Goal: Find specific page/section: Find specific page/section

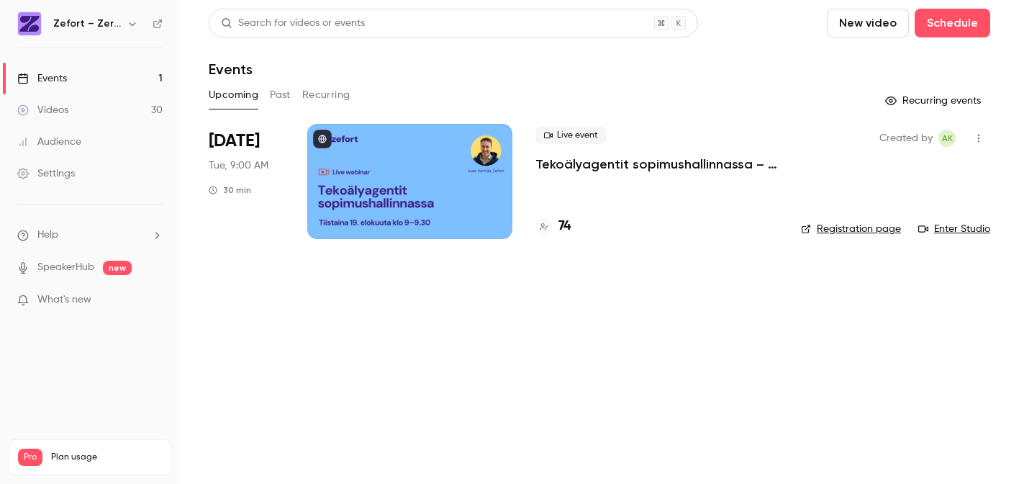
click at [566, 232] on h4 "74" at bounding box center [565, 226] width 12 height 19
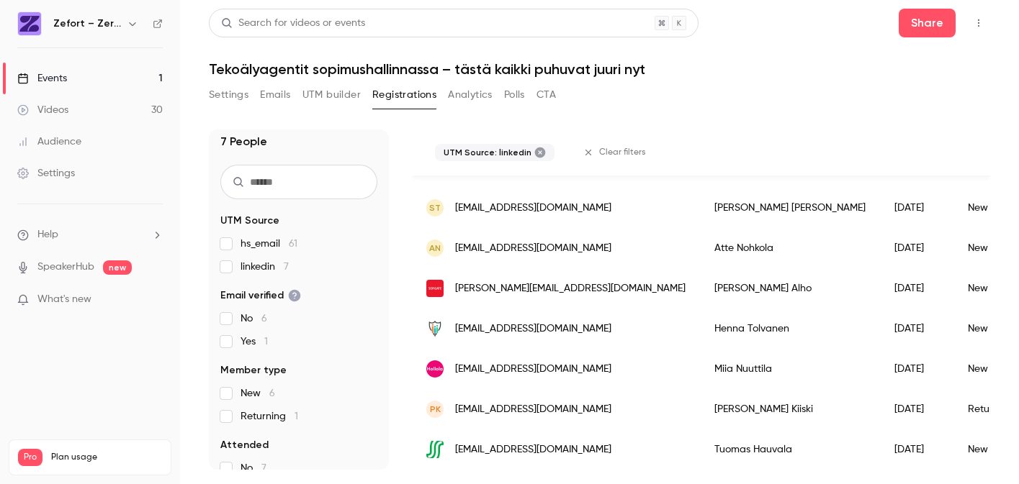
scroll to position [136, 0]
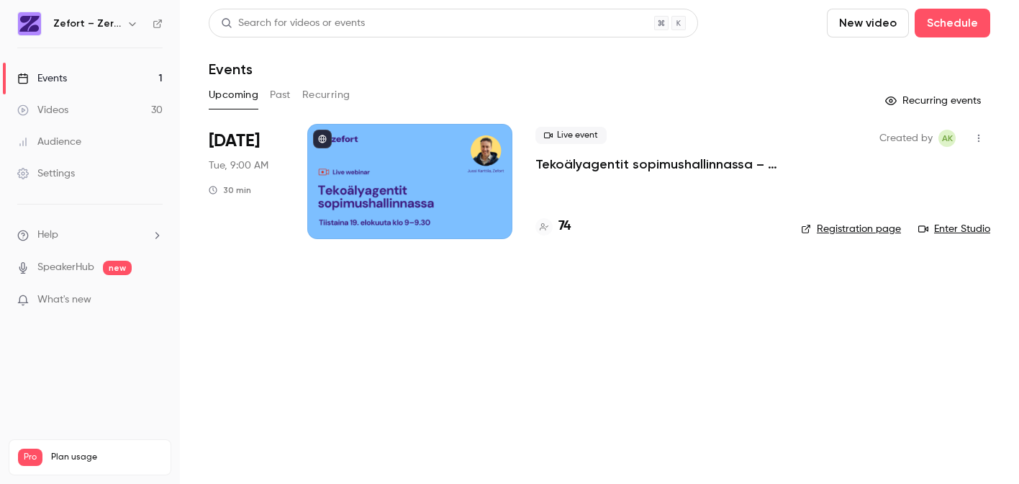
click at [598, 165] on p "Tekoälyagentit sopimushallinnassa – tästä kaikki puhuvat juuri nyt" at bounding box center [657, 163] width 243 height 17
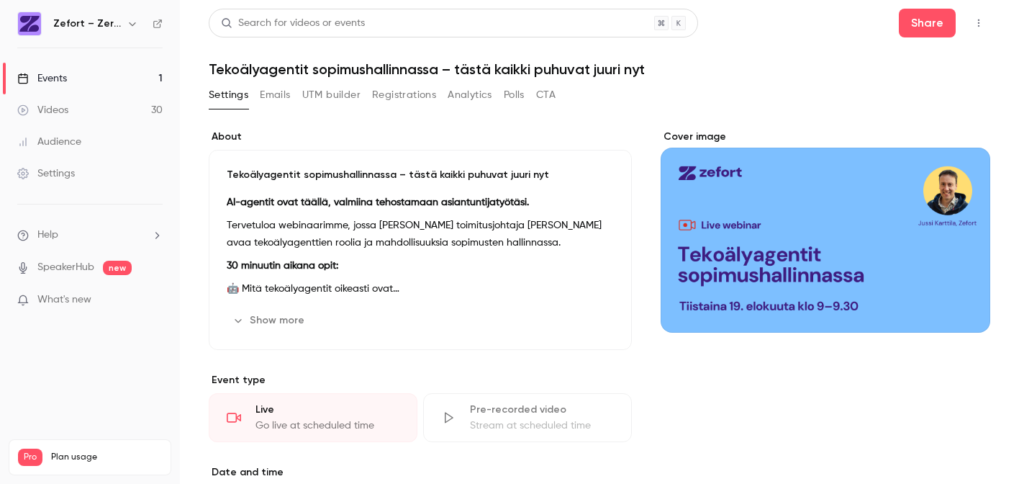
click at [86, 109] on link "Videos 30" at bounding box center [90, 110] width 180 height 32
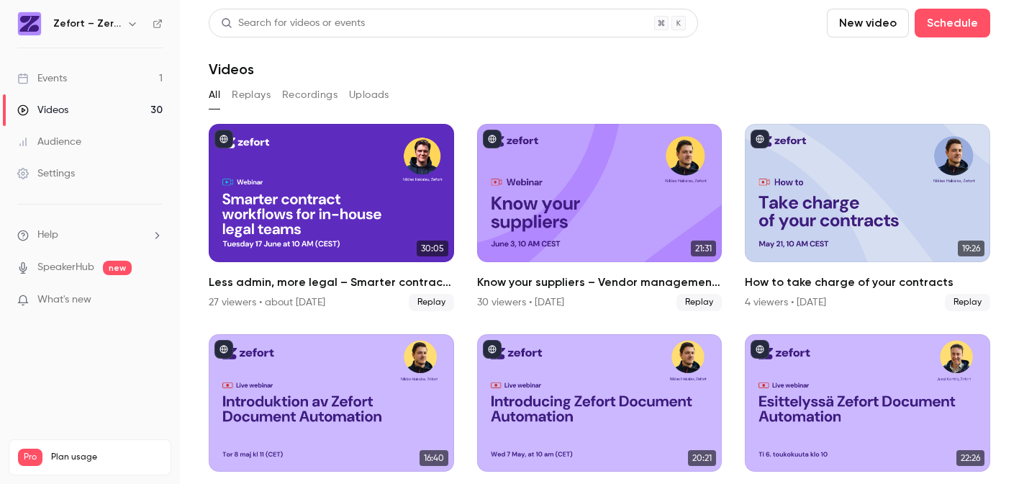
click at [53, 73] on div "Events" at bounding box center [42, 78] width 50 height 14
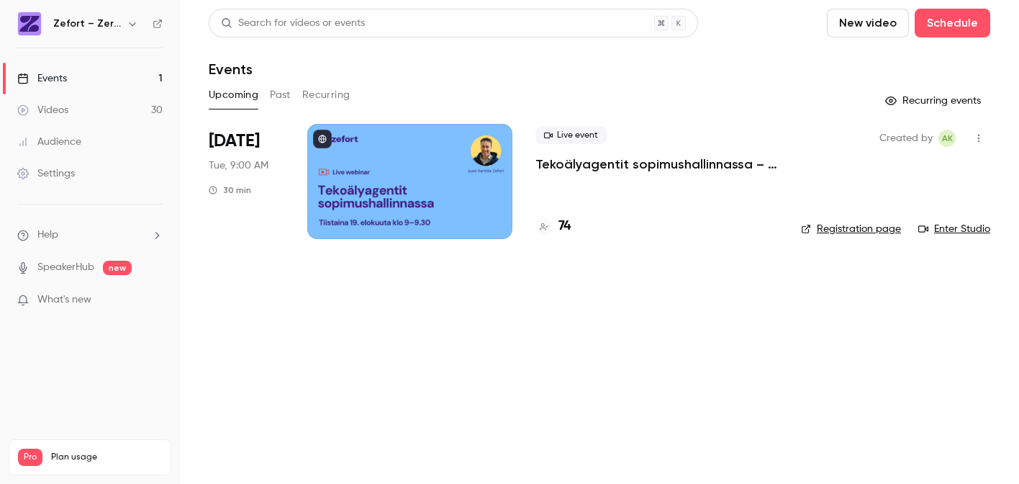
click at [567, 225] on h4 "74" at bounding box center [565, 226] width 12 height 19
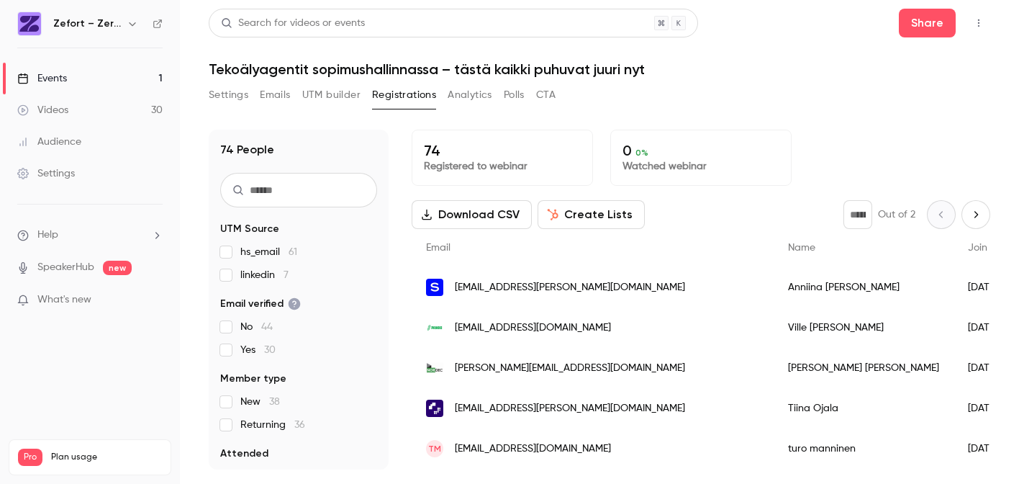
click at [272, 188] on input "text" at bounding box center [298, 190] width 157 height 35
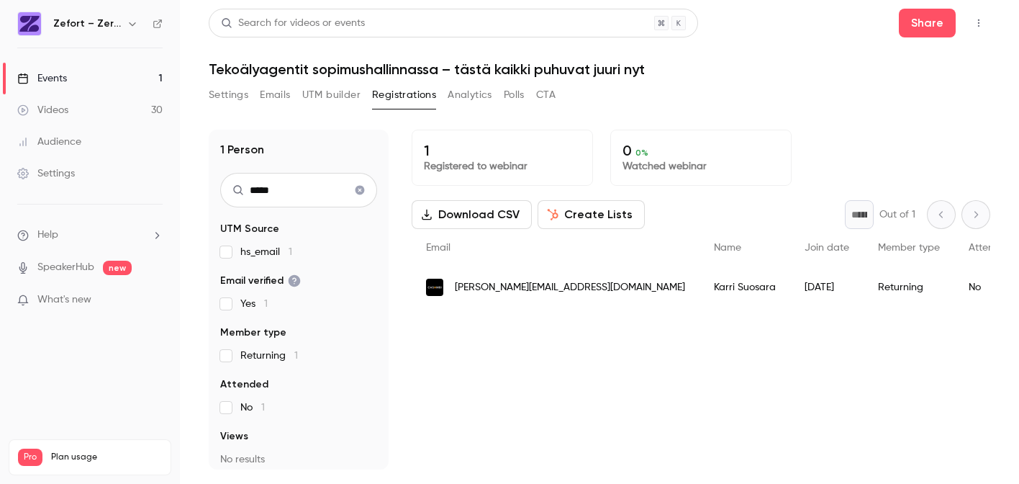
type input "*****"
click at [365, 186] on icon "Clear search" at bounding box center [360, 190] width 12 height 10
